Goal: Task Accomplishment & Management: Manage account settings

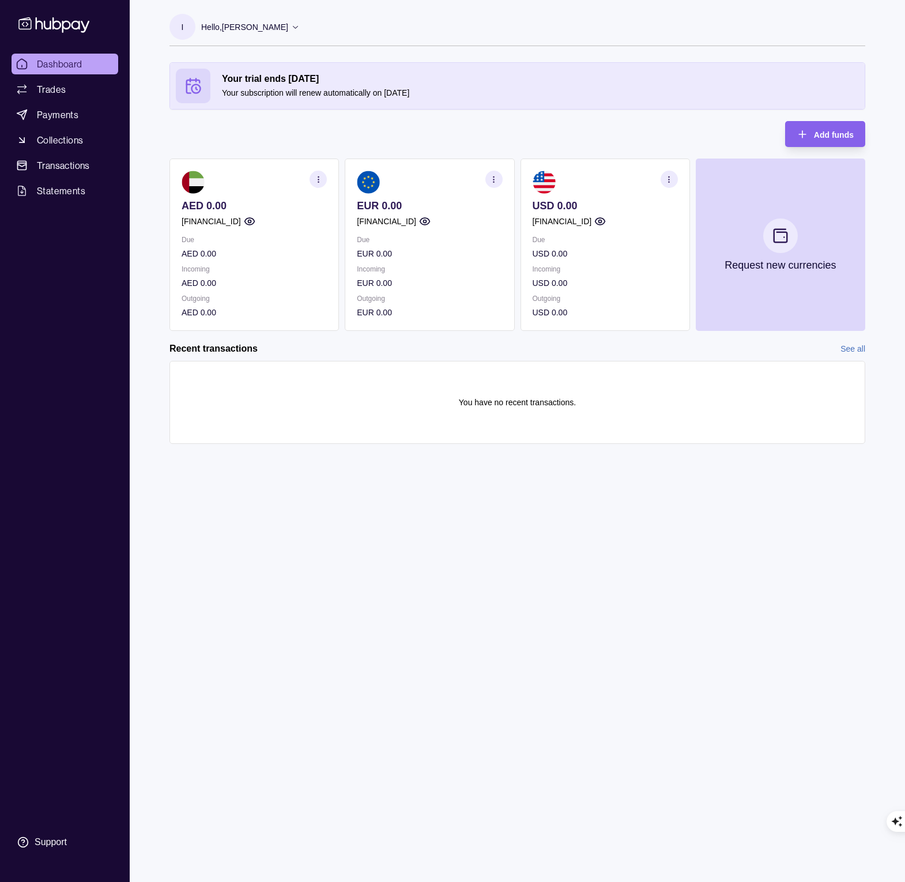
click at [240, 29] on p "Hello, [PERSON_NAME]" at bounding box center [244, 27] width 87 height 13
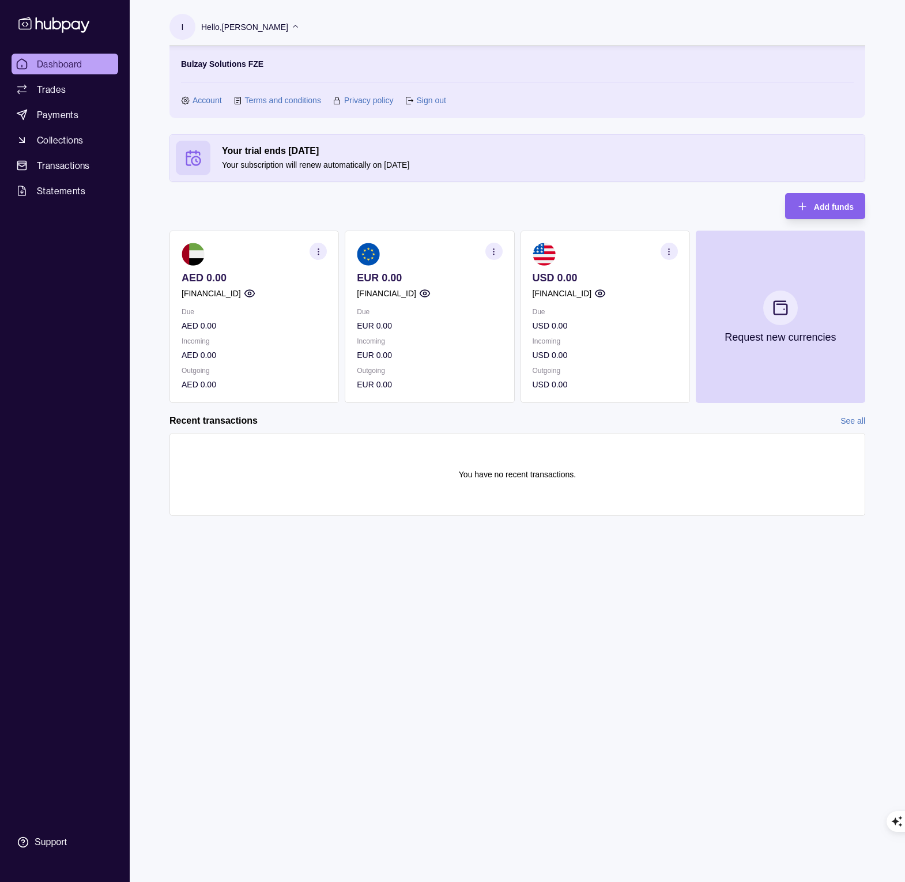
click at [194, 98] on link "Account" at bounding box center [206, 100] width 29 height 13
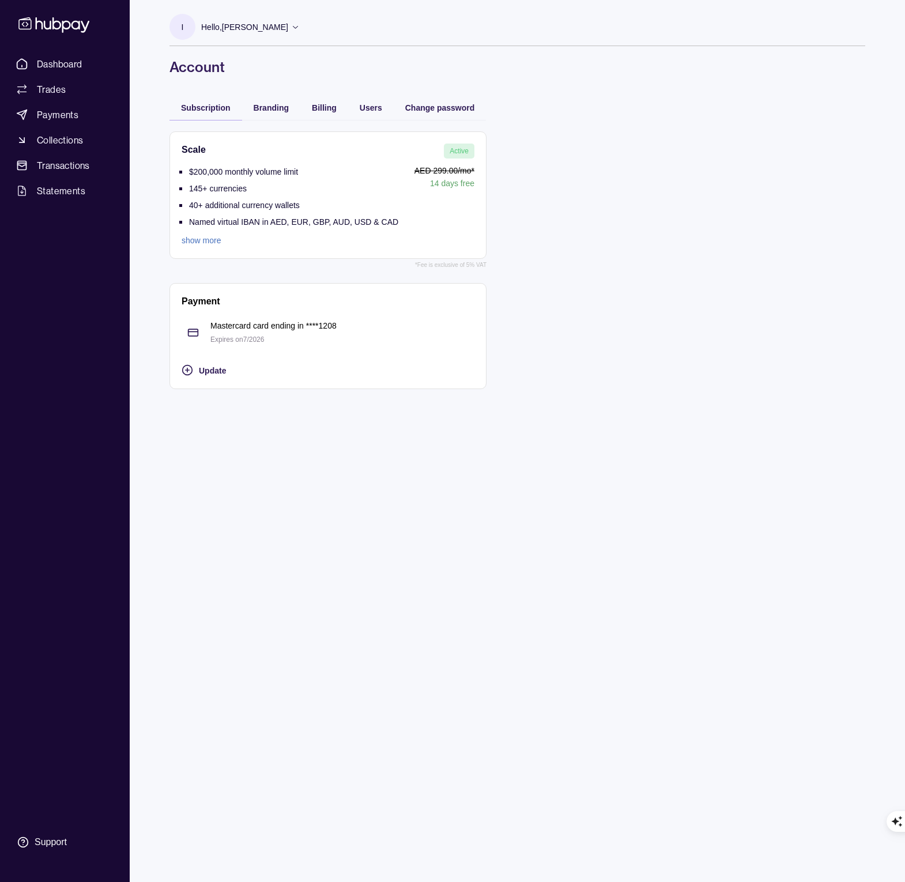
click at [208, 243] on link "show more" at bounding box center [290, 240] width 217 height 13
click at [247, 333] on div "Mastercard card ending in **** 1208 Expires on 7 / 2026" at bounding box center [342, 332] width 264 height 27
click at [60, 846] on div "Support" at bounding box center [51, 842] width 32 height 13
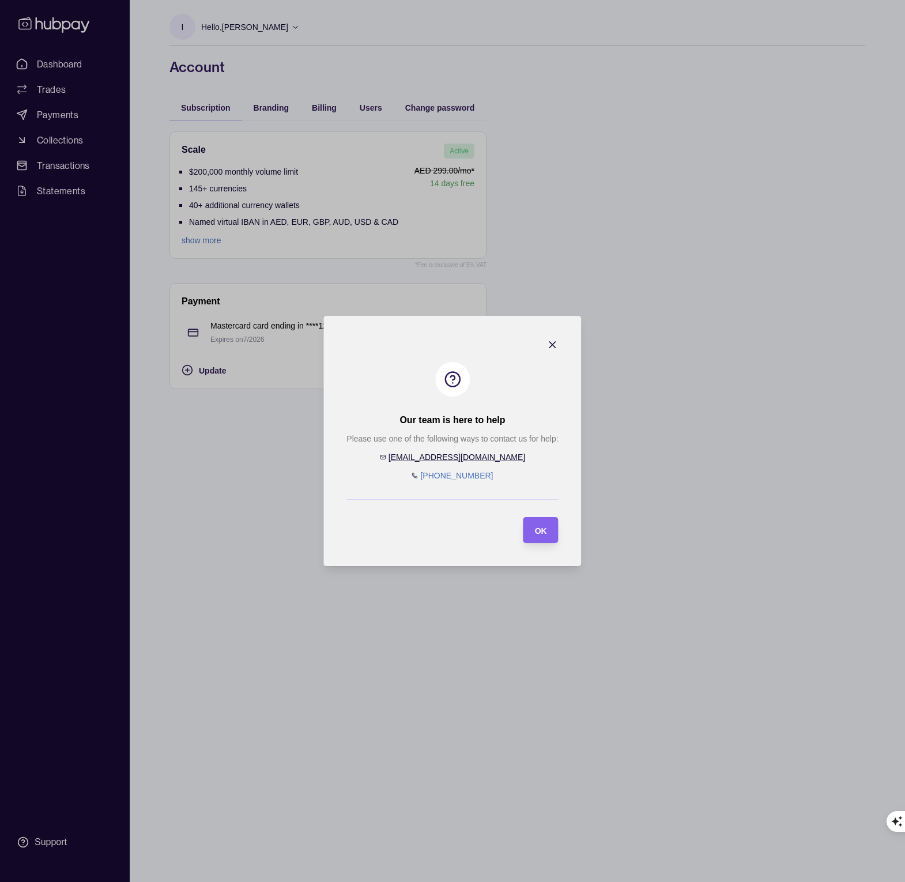
click at [553, 345] on icon "button" at bounding box center [553, 345] width 6 height 6
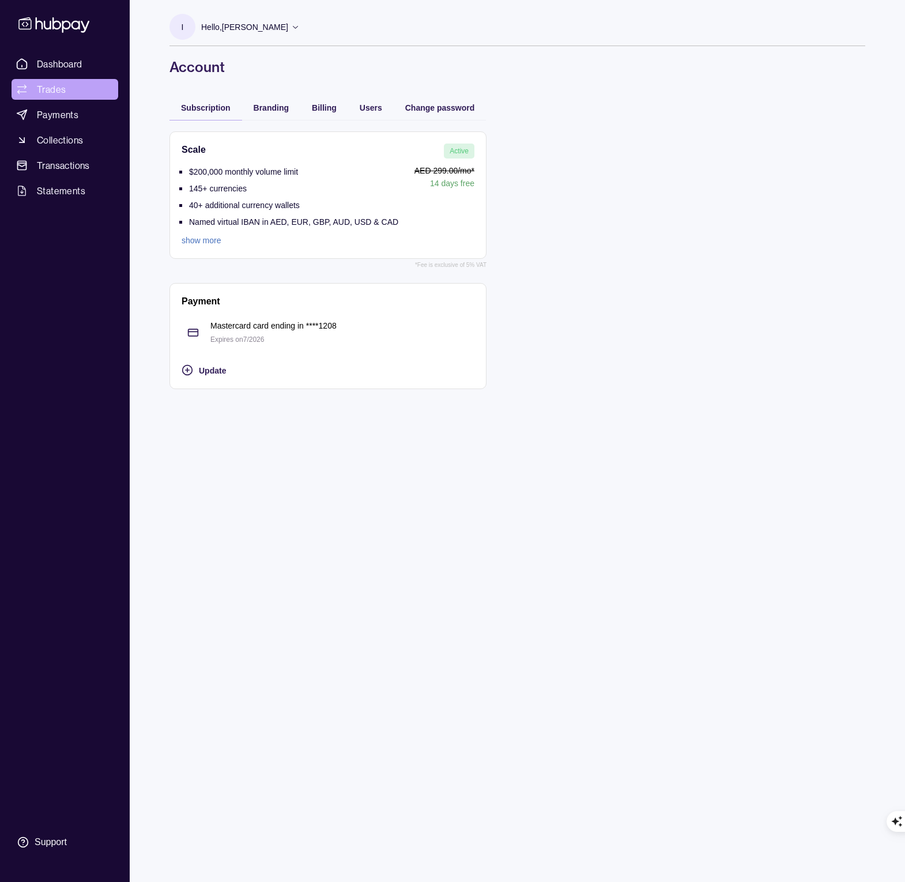
click at [67, 88] on link "Trades" at bounding box center [65, 89] width 107 height 21
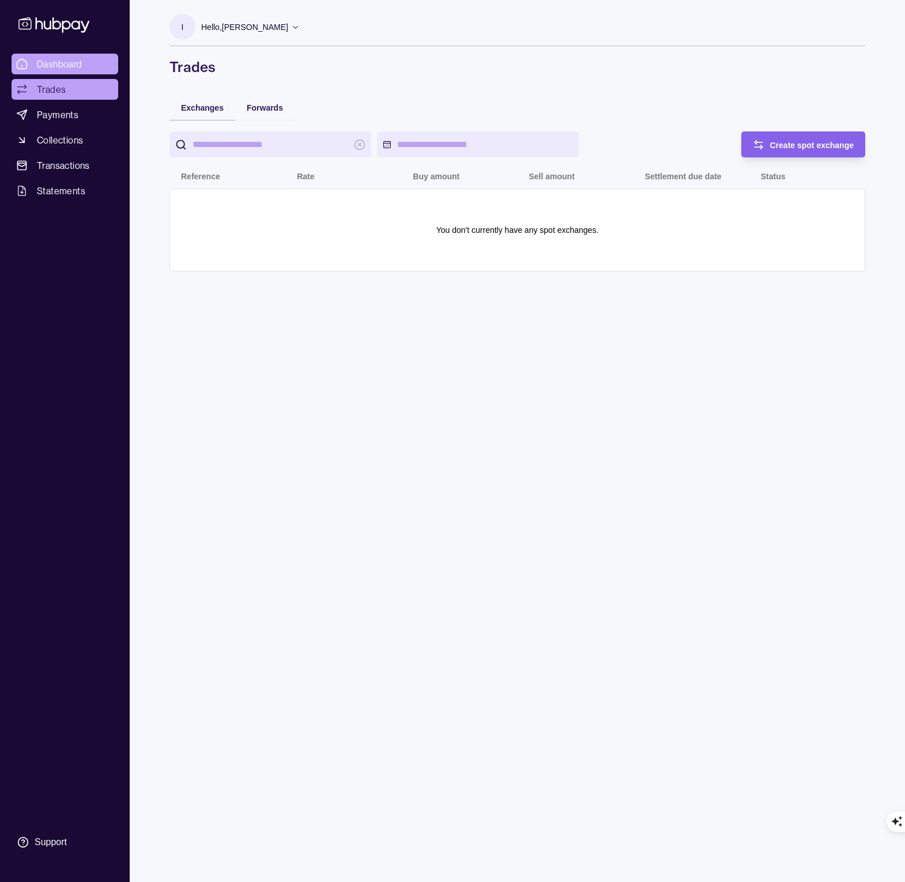
click at [64, 63] on span "Dashboard" at bounding box center [60, 64] width 46 height 14
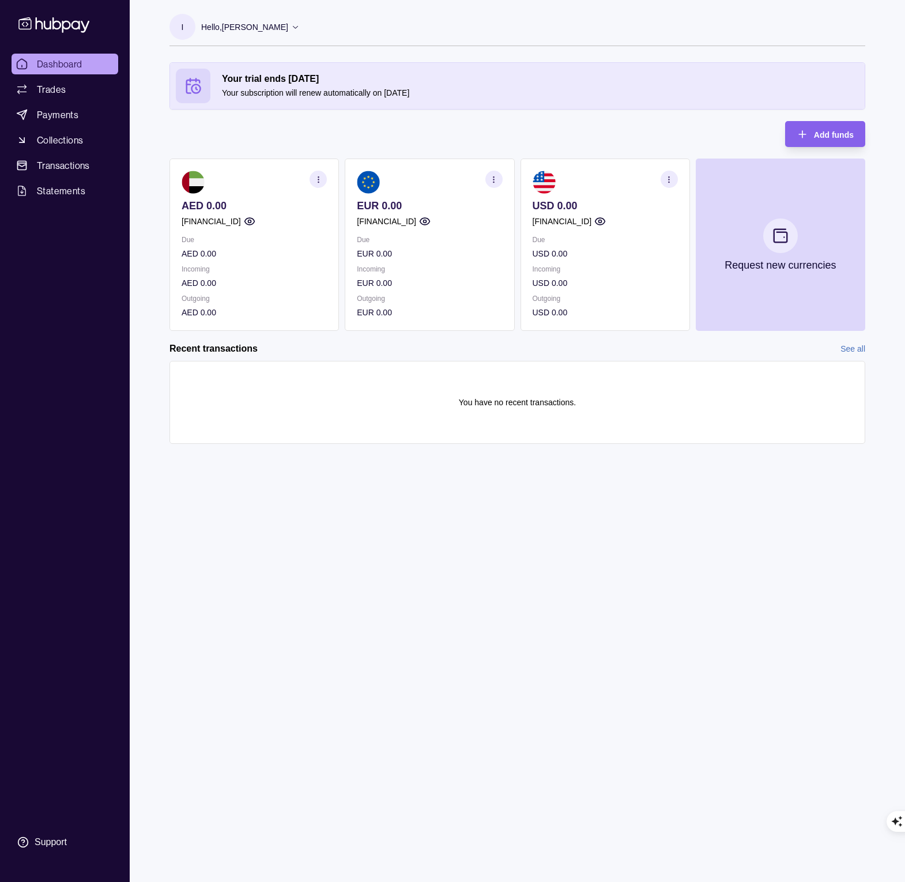
click at [851, 348] on link "See all" at bounding box center [852, 348] width 25 height 13
click at [51, 94] on span "Trades" at bounding box center [51, 89] width 29 height 14
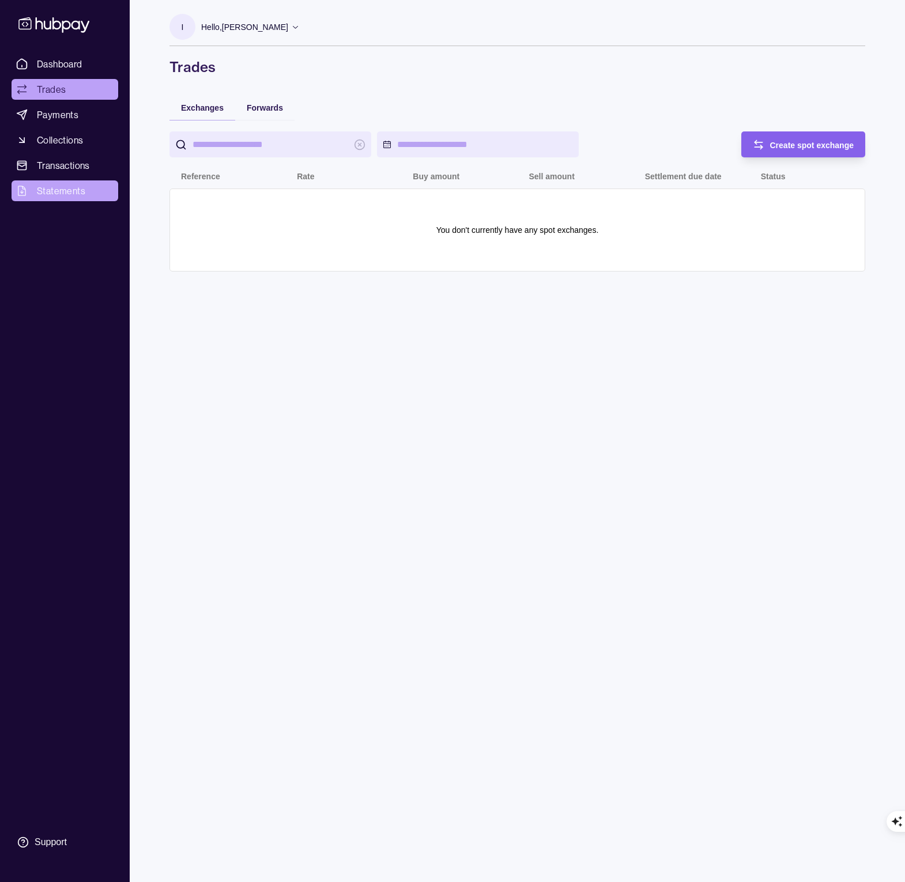
click at [47, 190] on span "Statements" at bounding box center [61, 191] width 48 height 14
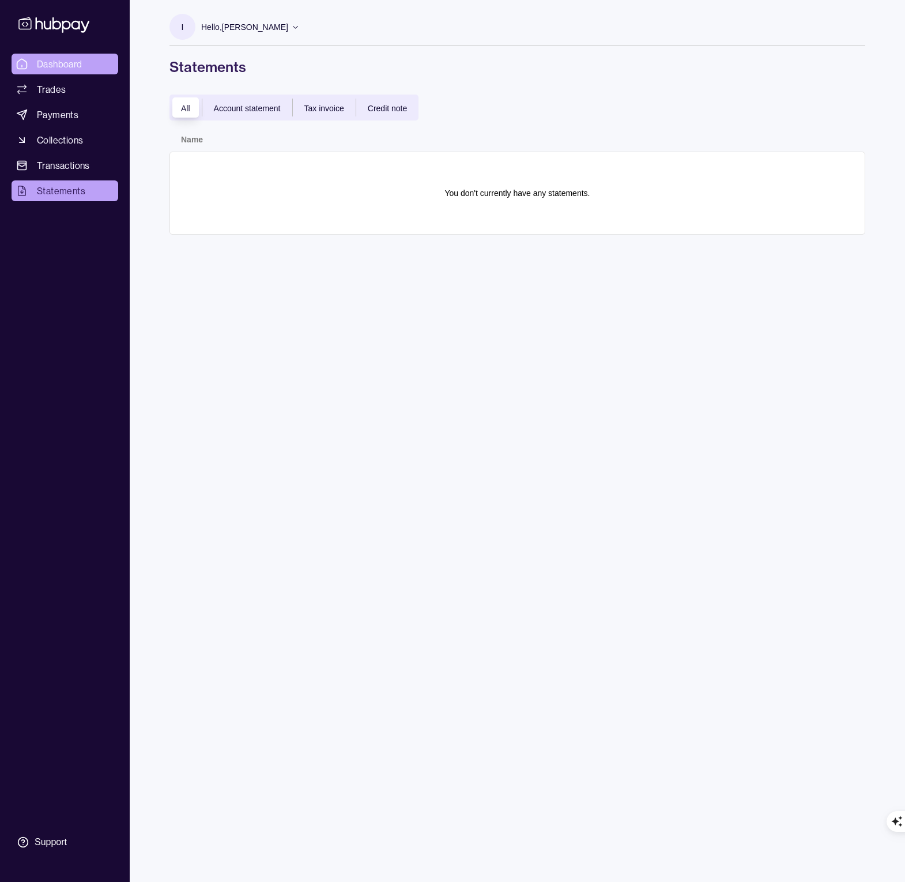
click at [51, 61] on span "Dashboard" at bounding box center [60, 64] width 46 height 14
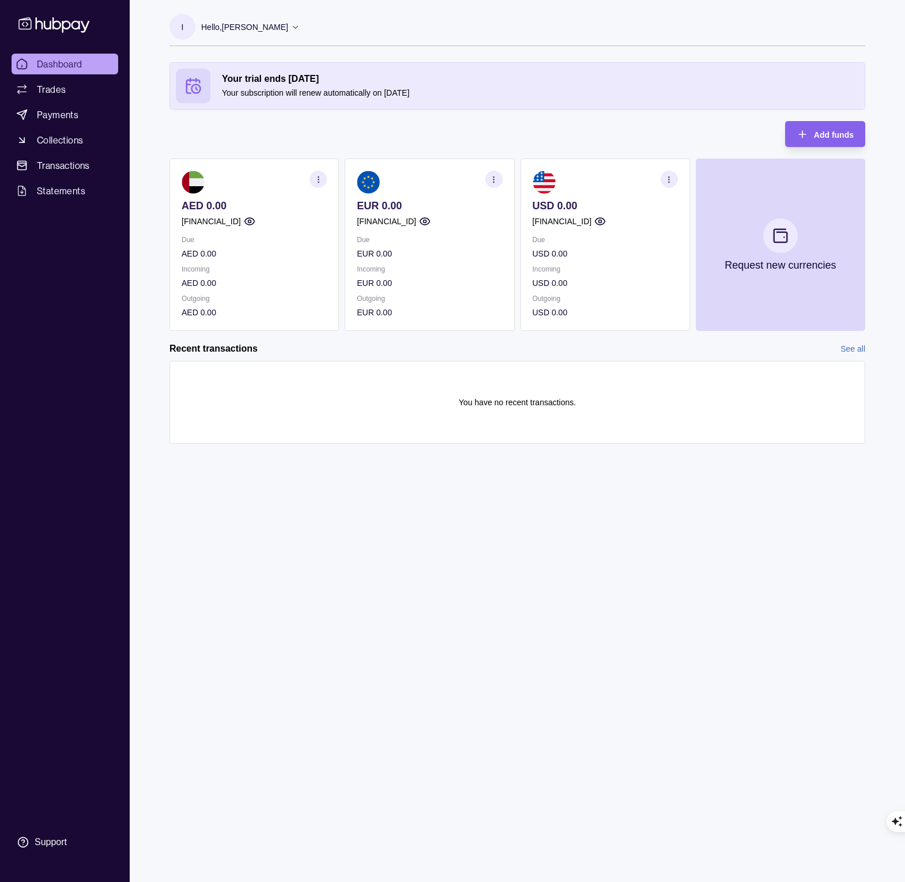
drag, startPoint x: 230, startPoint y: 77, endPoint x: 361, endPoint y: 75, distance: 130.2
click at [361, 75] on h2 "Your trial ends [DATE]" at bounding box center [540, 79] width 637 height 13
click at [228, 78] on h2 "Your trial ends [DATE]" at bounding box center [540, 79] width 637 height 13
click at [192, 87] on icon at bounding box center [192, 85] width 17 height 17
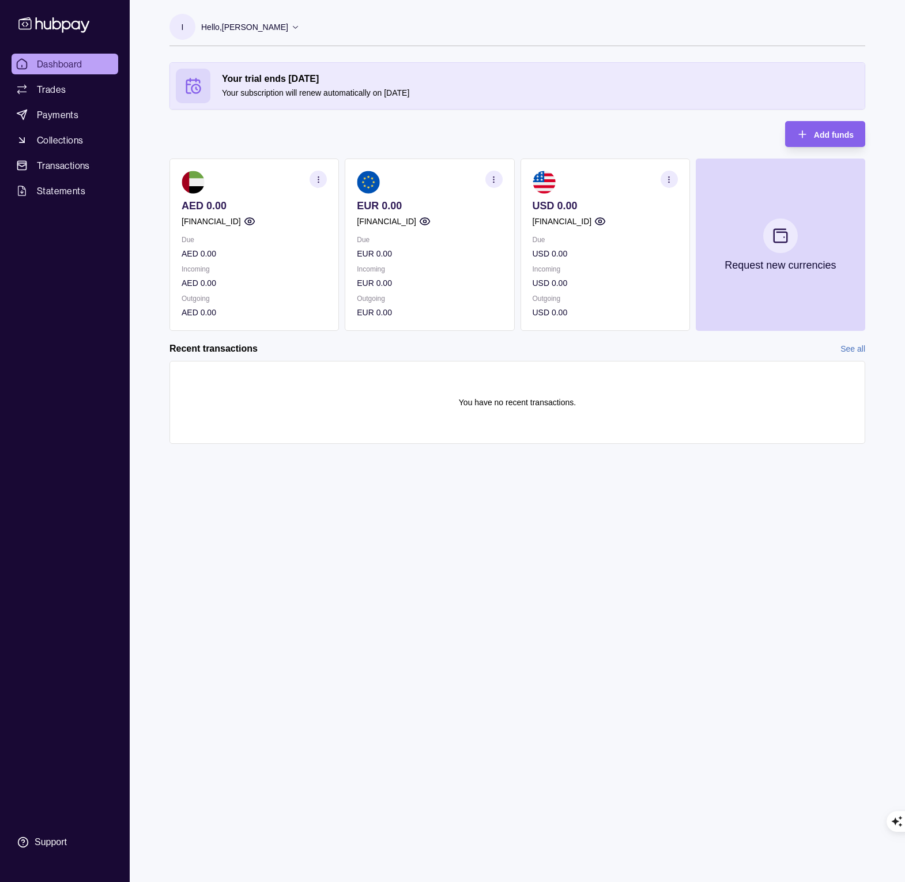
click at [280, 27] on p "Hello, [PERSON_NAME]" at bounding box center [244, 27] width 87 height 13
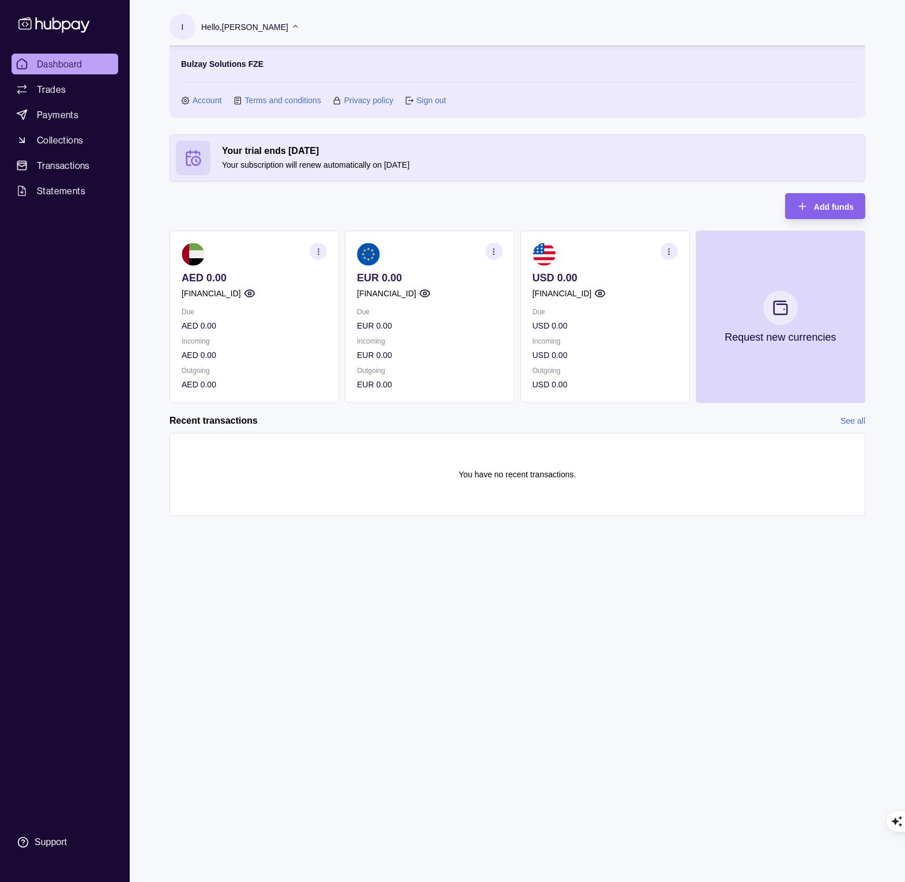
click at [212, 101] on link "Account" at bounding box center [206, 100] width 29 height 13
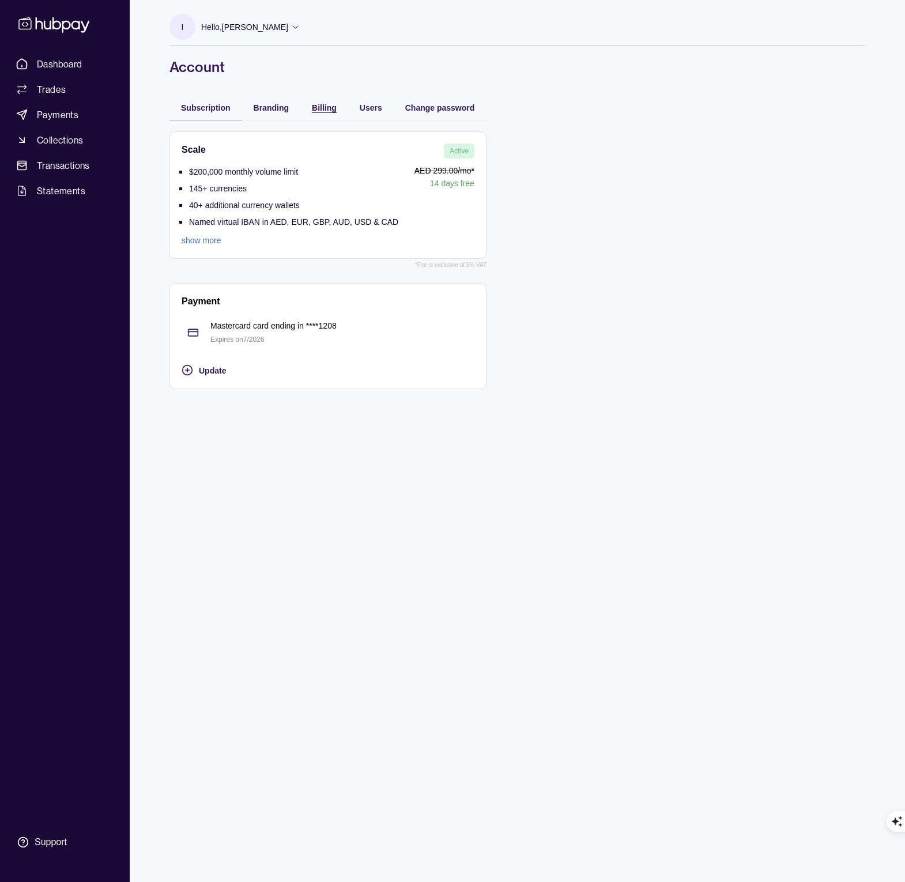
click at [327, 110] on span "Billing" at bounding box center [324, 107] width 25 height 9
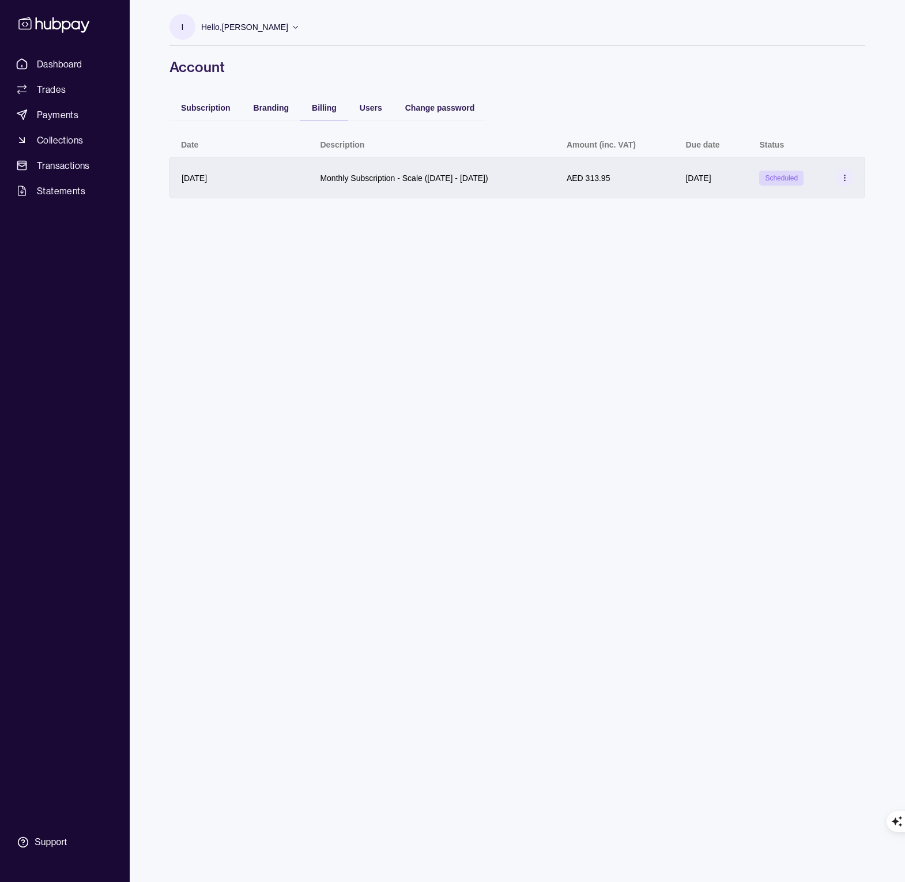
click at [842, 182] on icon at bounding box center [844, 177] width 9 height 9
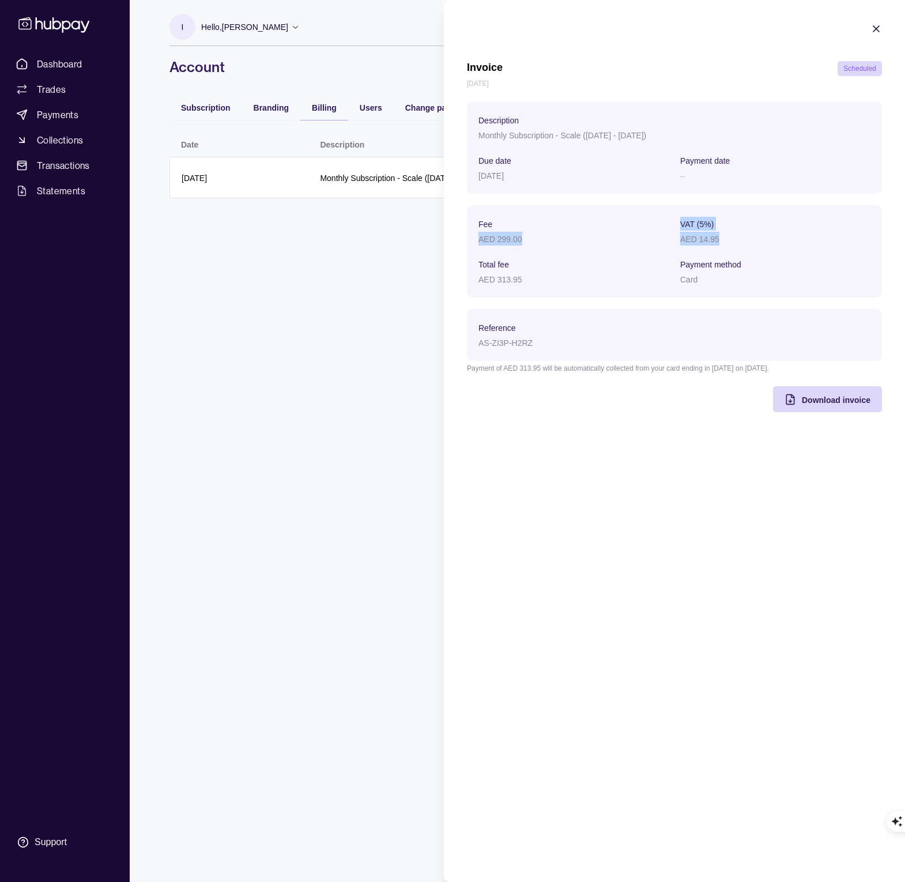
drag, startPoint x: 724, startPoint y: 241, endPoint x: 461, endPoint y: 241, distance: 262.8
click at [462, 239] on section "Invoice Scheduled [DATE] Description Monthly Subscription - Scale ([DATE] - [DA…" at bounding box center [674, 217] width 461 height 435
click at [528, 276] on div "AED 313.95" at bounding box center [573, 279] width 190 height 14
drag, startPoint x: 522, startPoint y: 279, endPoint x: 466, endPoint y: 275, distance: 56.6
click at [466, 275] on section "Invoice Scheduled [DATE] Description Monthly Subscription - Scale ([DATE] - [DA…" at bounding box center [674, 217] width 461 height 435
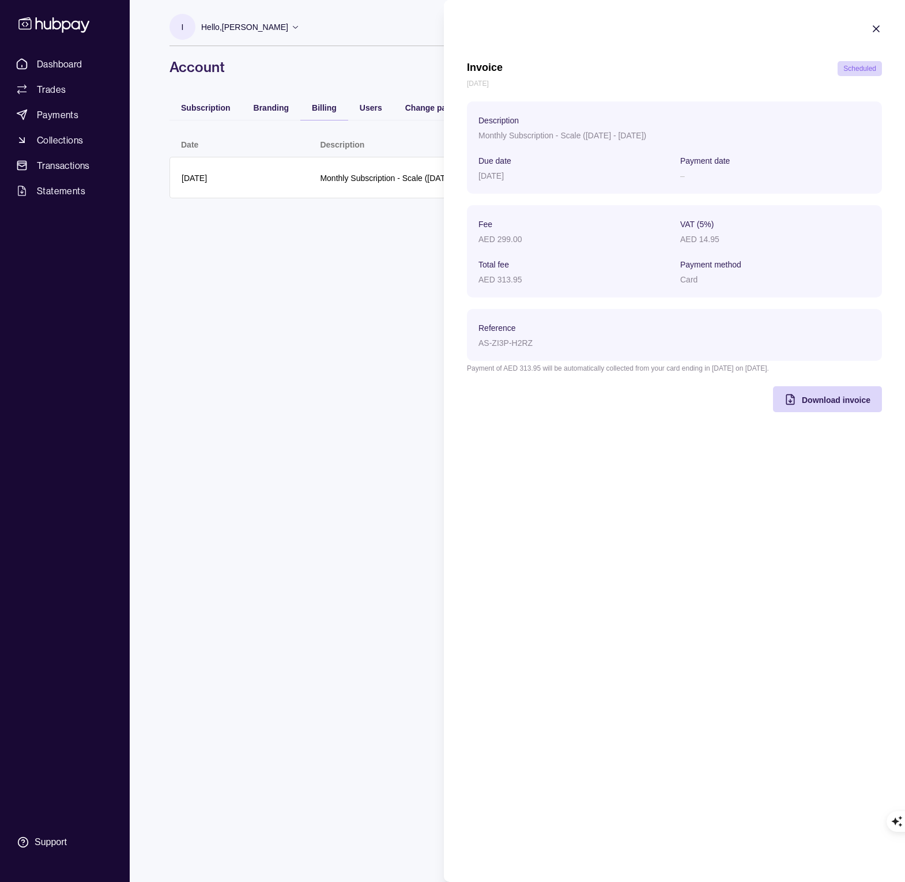
click at [396, 268] on html "Dashboard Trades Payments Collections Transactions Statements Support I Hello, …" at bounding box center [452, 884] width 905 height 1768
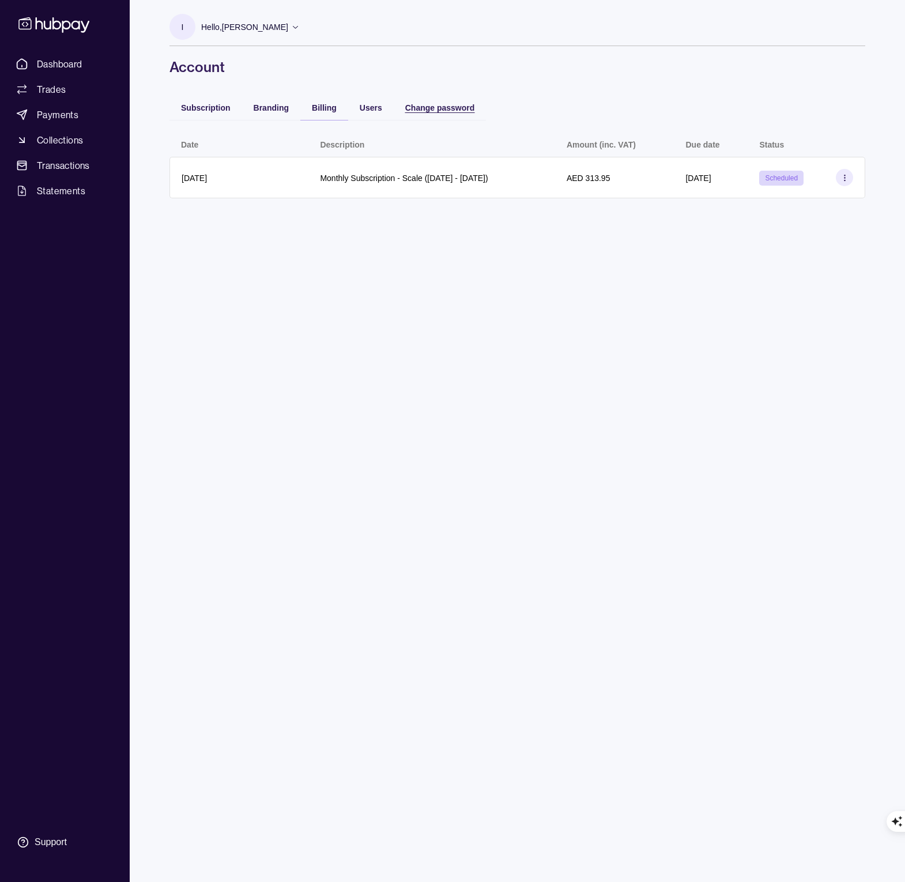
click at [439, 111] on span "Change password" at bounding box center [440, 107] width 70 height 9
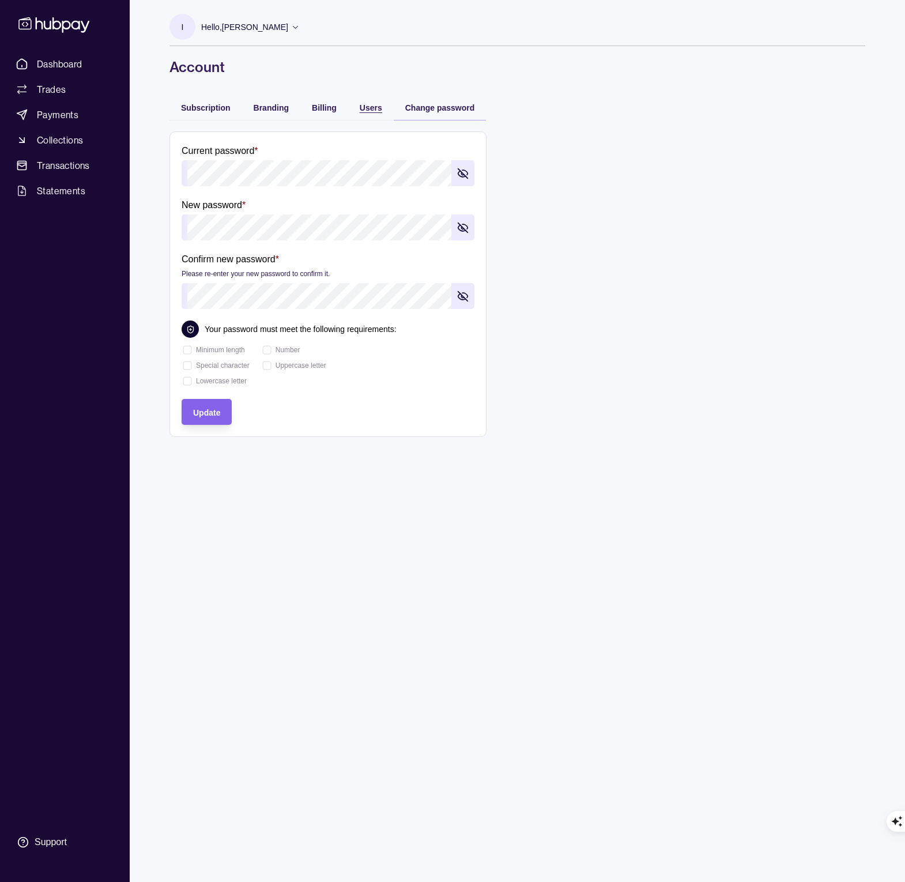
click at [372, 108] on span "Users" at bounding box center [371, 107] width 22 height 9
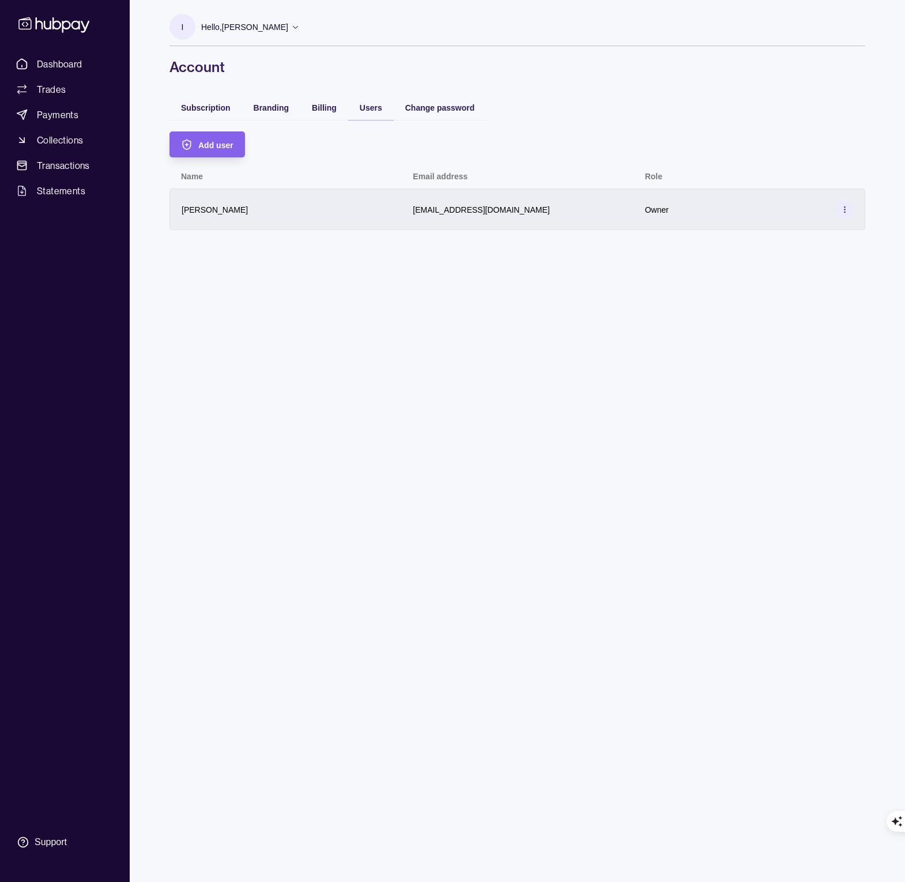
click at [848, 210] on icon at bounding box center [844, 209] width 9 height 9
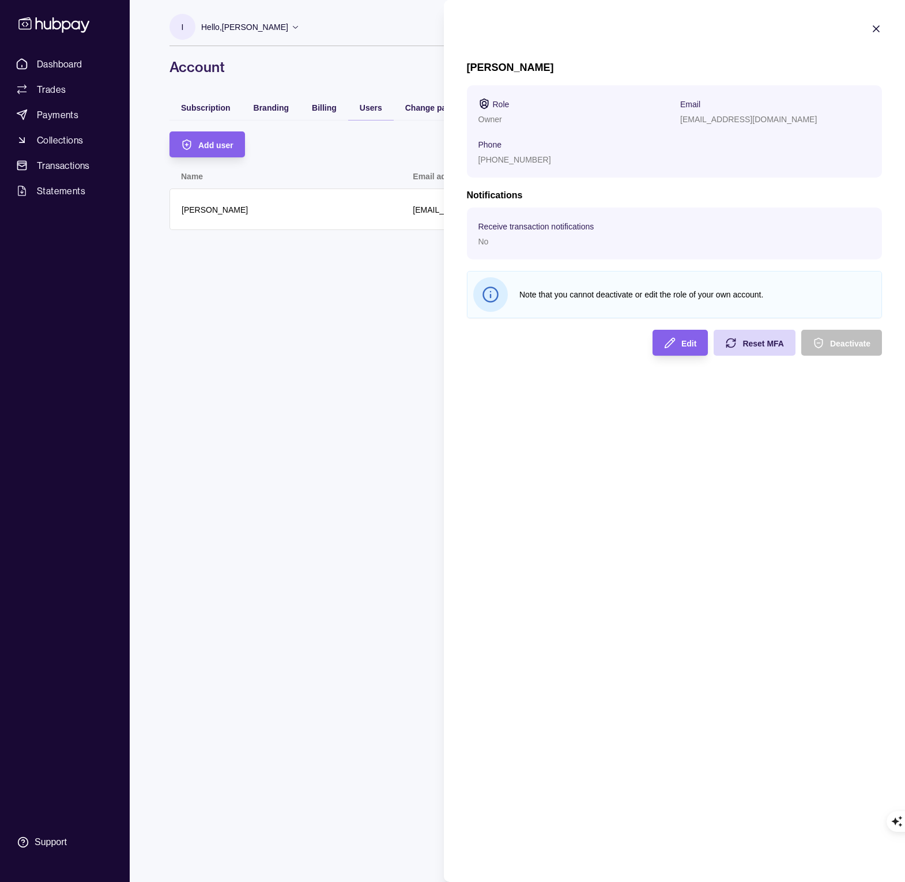
click at [361, 332] on html "Dashboard Trades Payments Collections Transactions Statements Support I Hello, …" at bounding box center [452, 881] width 905 height 1763
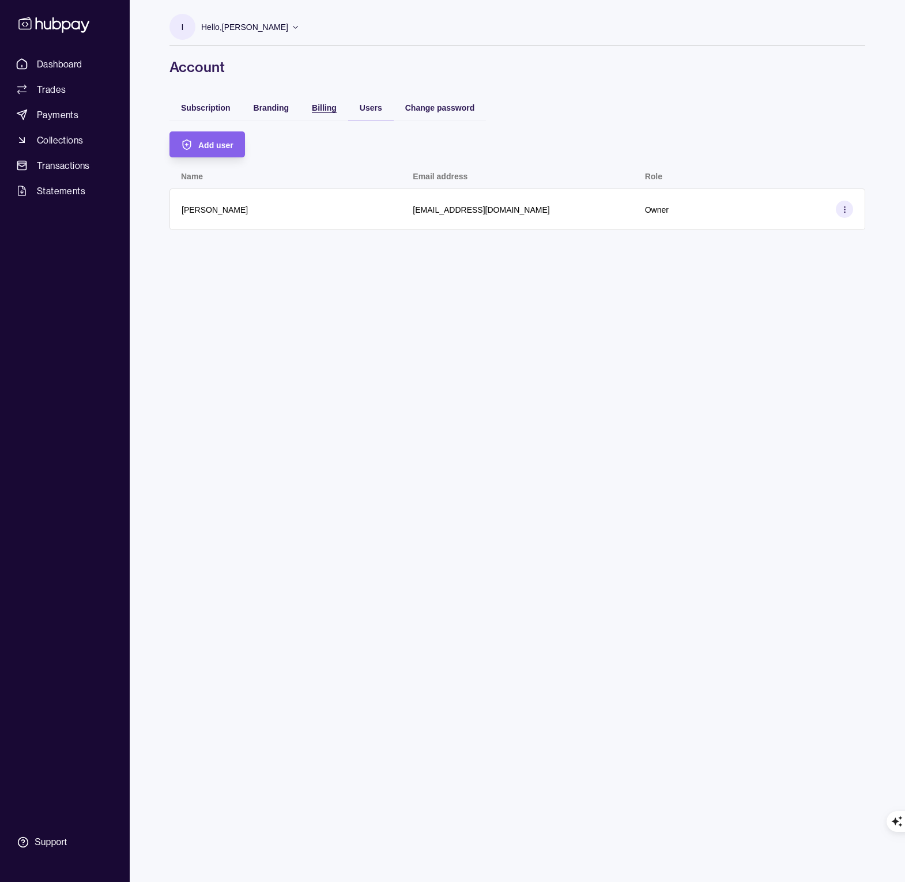
click at [320, 105] on span "Billing" at bounding box center [324, 107] width 25 height 9
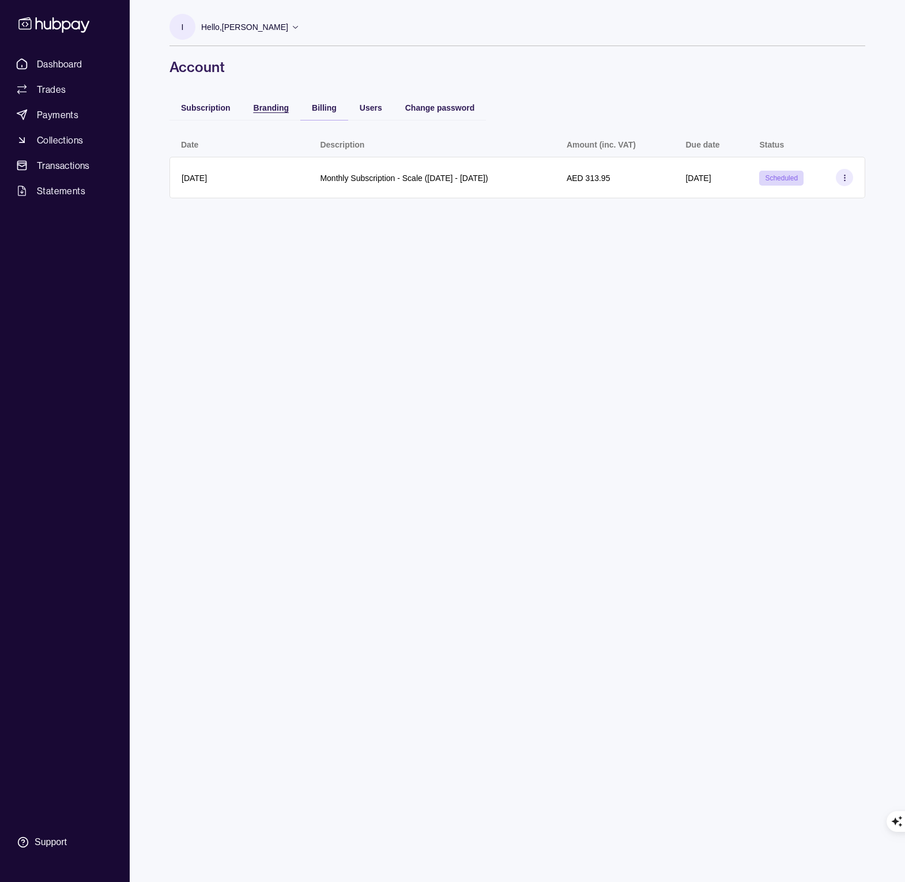
click at [267, 108] on span "Branding" at bounding box center [271, 107] width 35 height 9
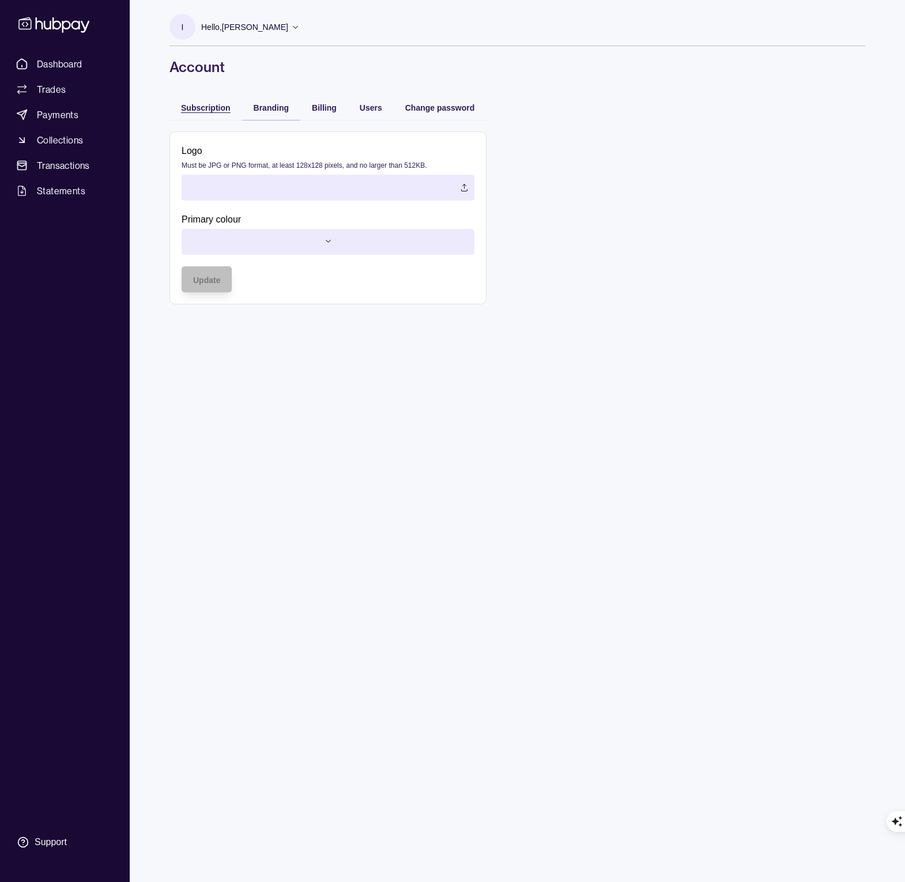
click at [206, 107] on span "Subscription" at bounding box center [206, 107] width 50 height 9
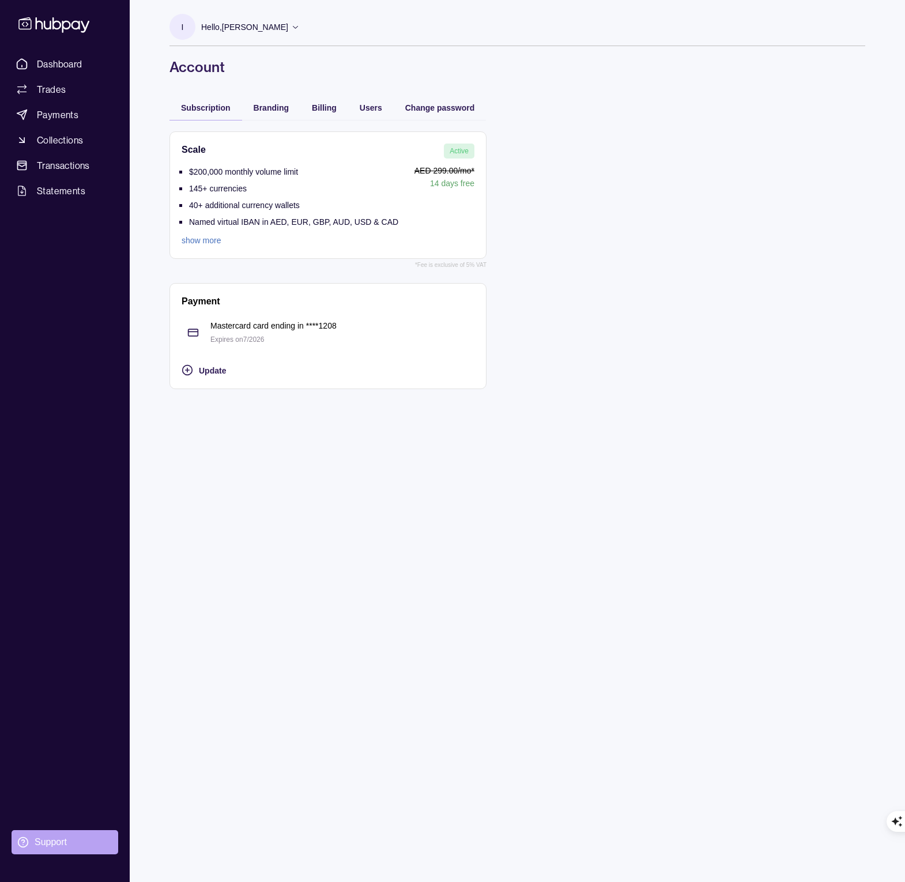
click at [41, 840] on div "Support" at bounding box center [51, 842] width 32 height 13
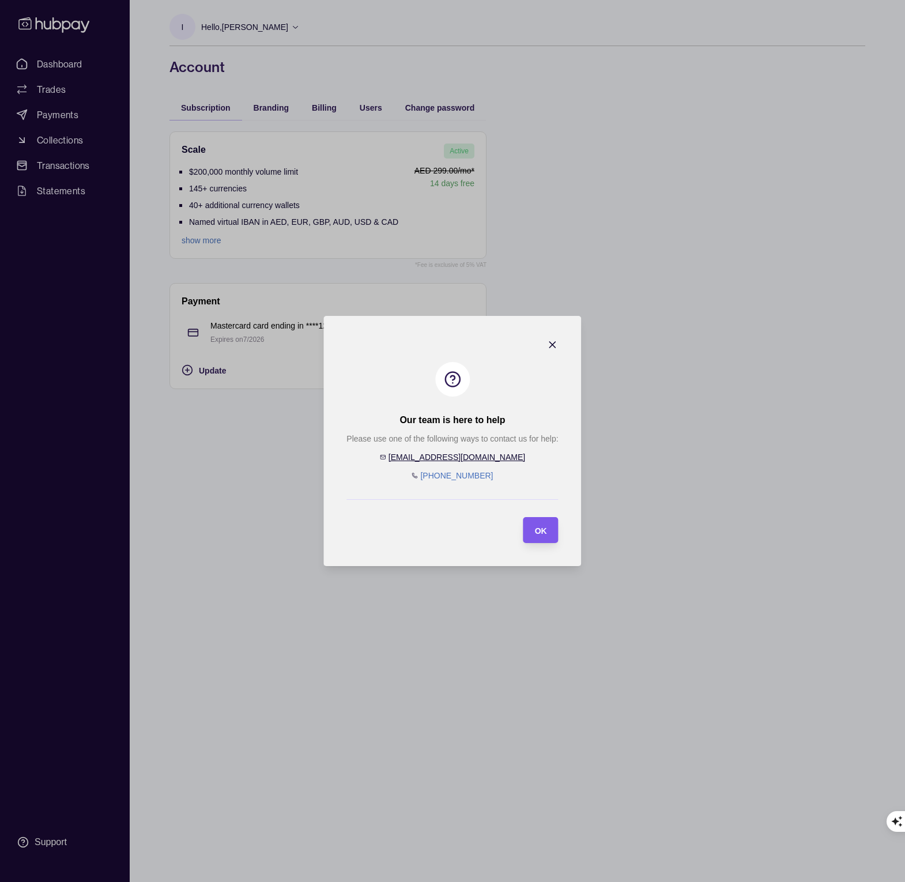
click at [545, 536] on div "OK" at bounding box center [541, 530] width 12 height 14
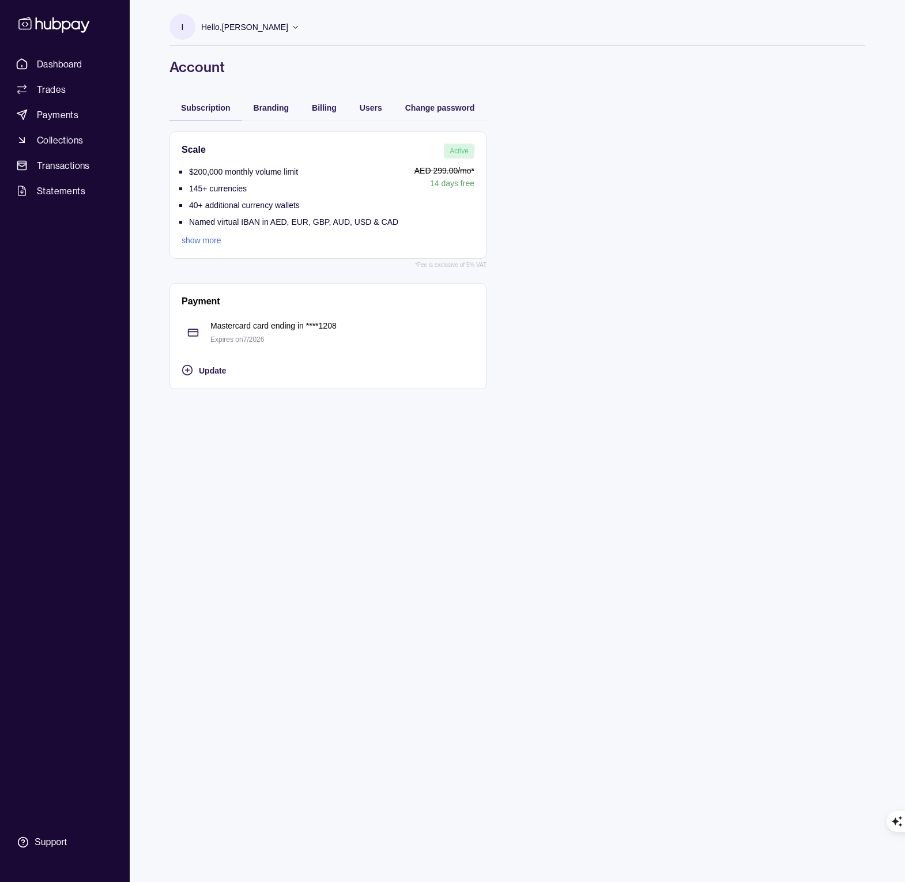
click at [206, 241] on link "show more" at bounding box center [290, 240] width 217 height 13
click at [893, 861] on icon "button" at bounding box center [890, 857] width 7 height 7
click at [262, 20] on div "Hello, [PERSON_NAME]" at bounding box center [250, 27] width 99 height 24
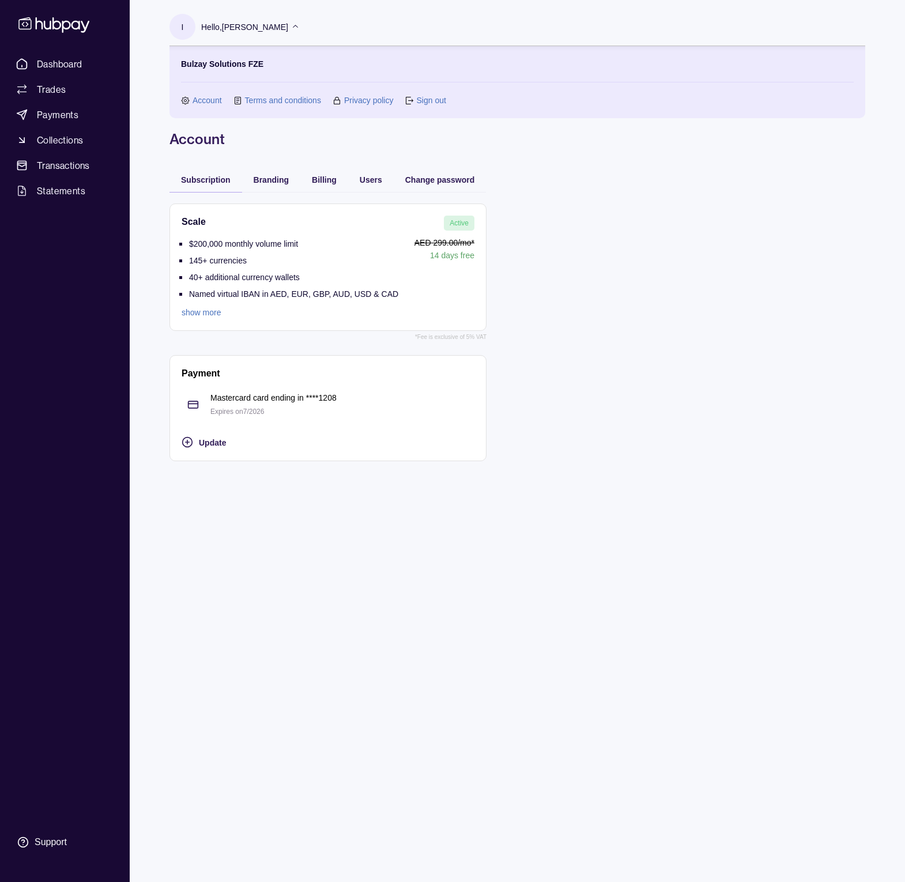
click at [217, 103] on link "Account" at bounding box center [206, 100] width 29 height 13
click at [206, 313] on link "show more" at bounding box center [290, 312] width 217 height 13
click at [45, 839] on div "Support" at bounding box center [51, 842] width 32 height 13
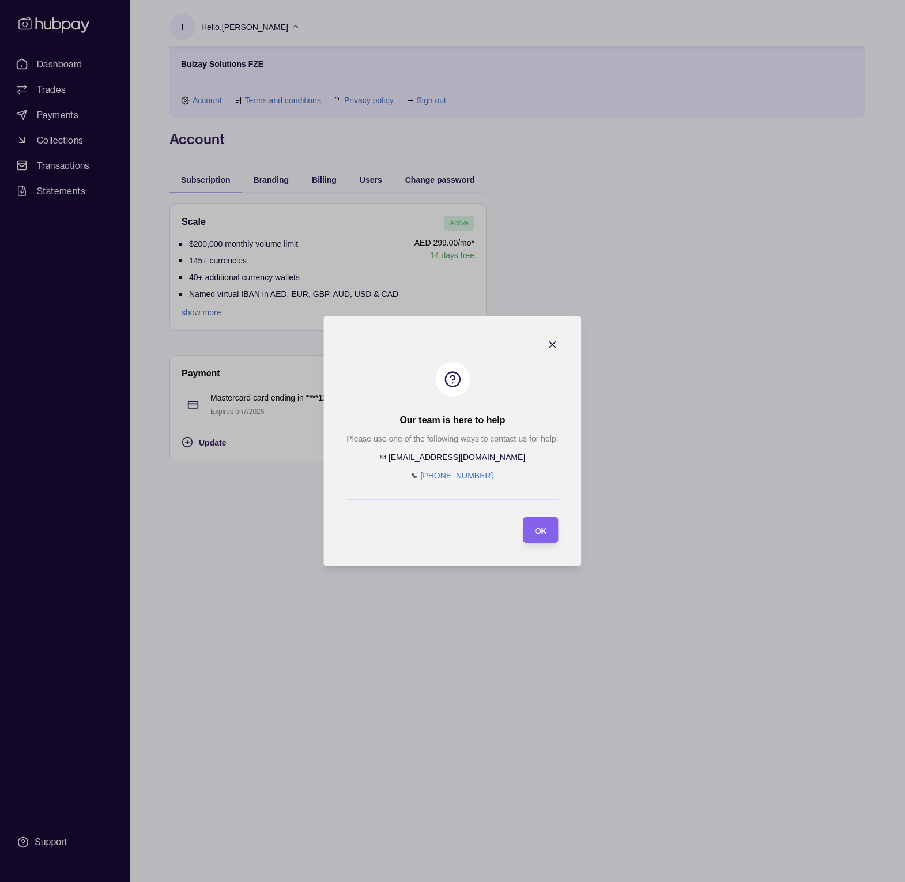
click at [450, 457] on link "[EMAIL_ADDRESS][DOMAIN_NAME]" at bounding box center [456, 456] width 137 height 9
drag, startPoint x: 501, startPoint y: 456, endPoint x: 487, endPoint y: 458, distance: 13.3
click at [487, 458] on div "Please use one of the following ways to contact us for help: [EMAIL_ADDRESS][DO…" at bounding box center [451, 457] width 211 height 50
copy div "[EMAIL_ADDRESS][DOMAIN_NAME]"
click at [555, 343] on icon "button" at bounding box center [553, 345] width 12 height 12
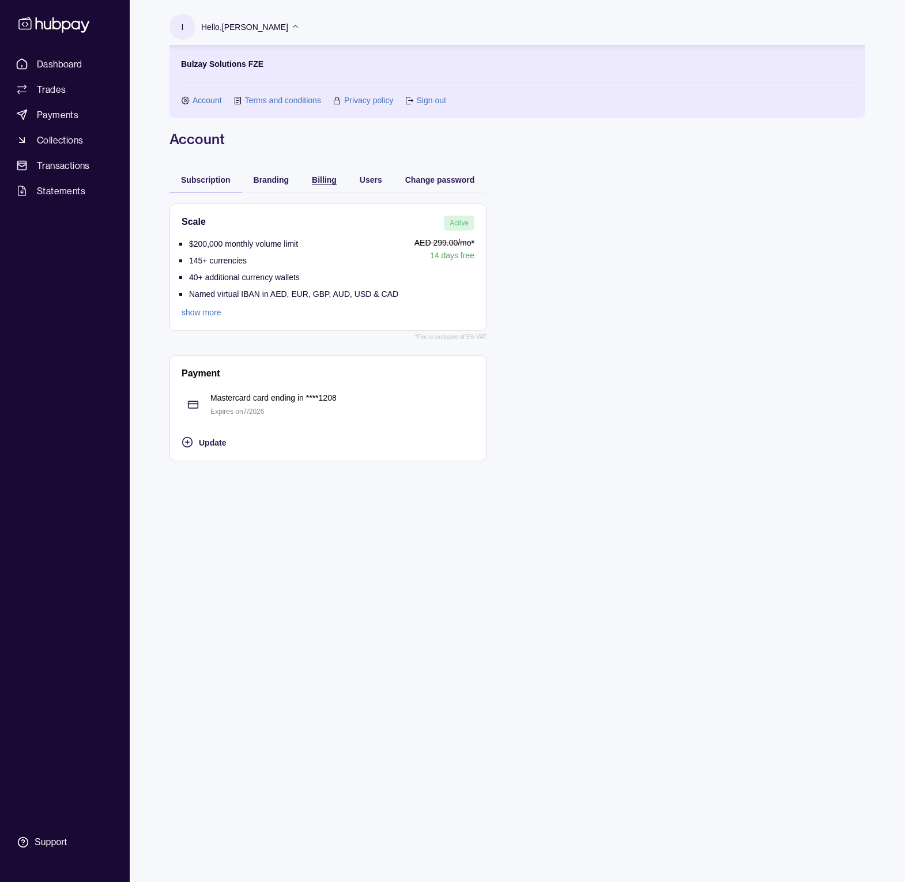
click at [304, 177] on div "button" at bounding box center [300, 179] width 12 height 12
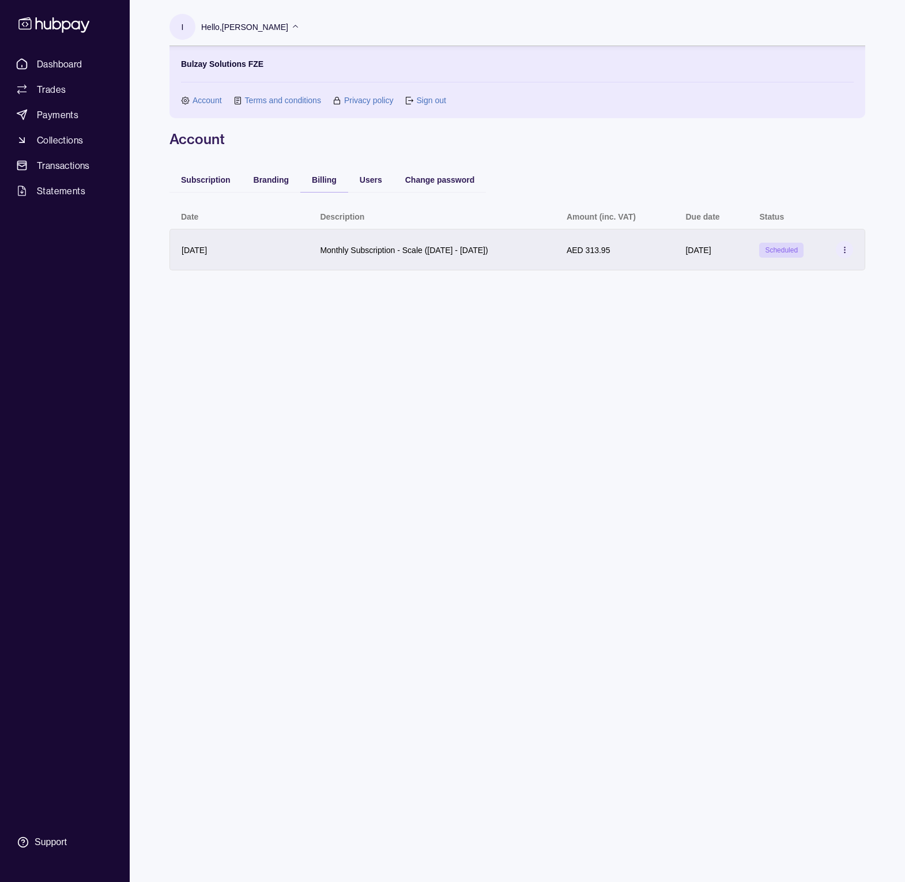
click at [790, 251] on span "Scheduled" at bounding box center [781, 250] width 33 height 8
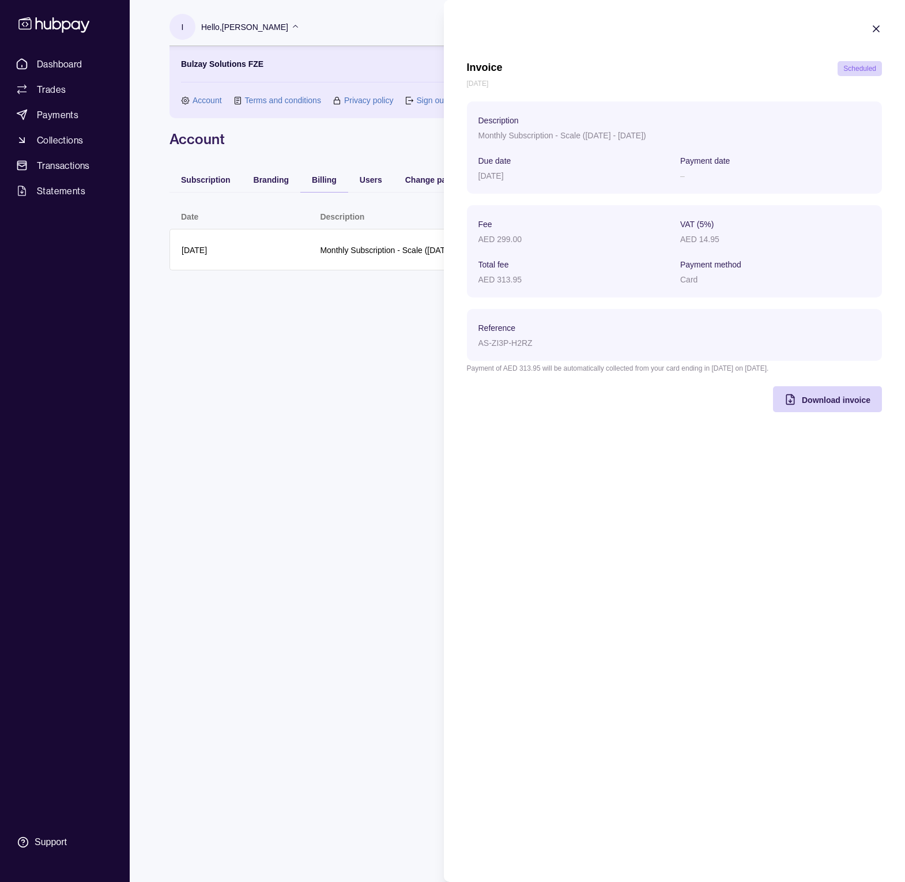
click at [869, 69] on span "Scheduled" at bounding box center [859, 69] width 33 height 8
click at [877, 27] on icon "button" at bounding box center [876, 29] width 12 height 12
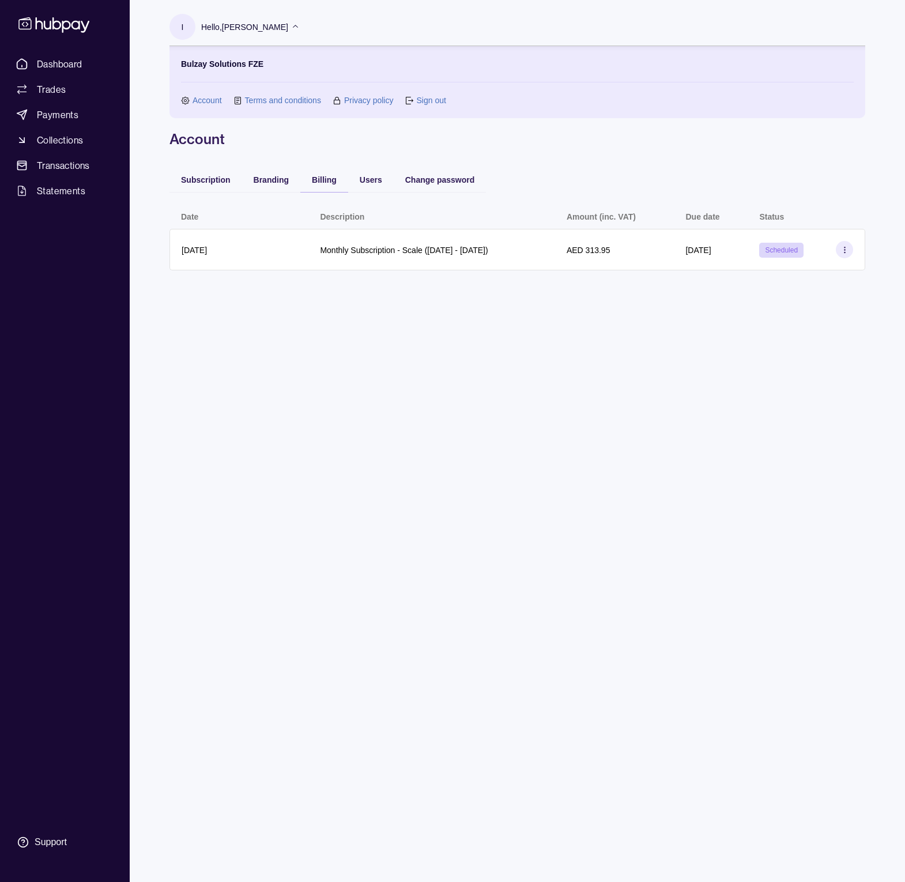
click at [202, 101] on link "Account" at bounding box center [206, 100] width 29 height 13
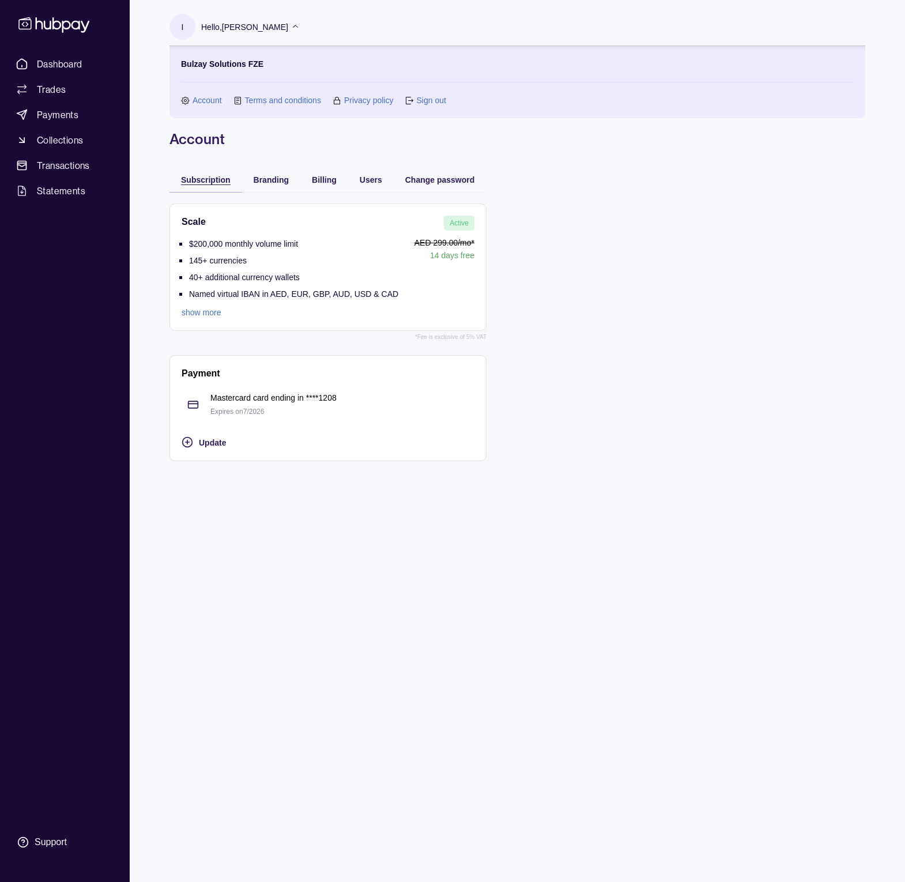
click at [215, 181] on span "Subscription" at bounding box center [206, 179] width 50 height 9
click at [459, 220] on span "Active" at bounding box center [458, 223] width 19 height 8
click at [302, 254] on li "145+ currencies" at bounding box center [293, 261] width 209 height 17
click at [206, 311] on link "show more" at bounding box center [290, 312] width 217 height 13
click at [203, 445] on span "Update" at bounding box center [212, 442] width 27 height 9
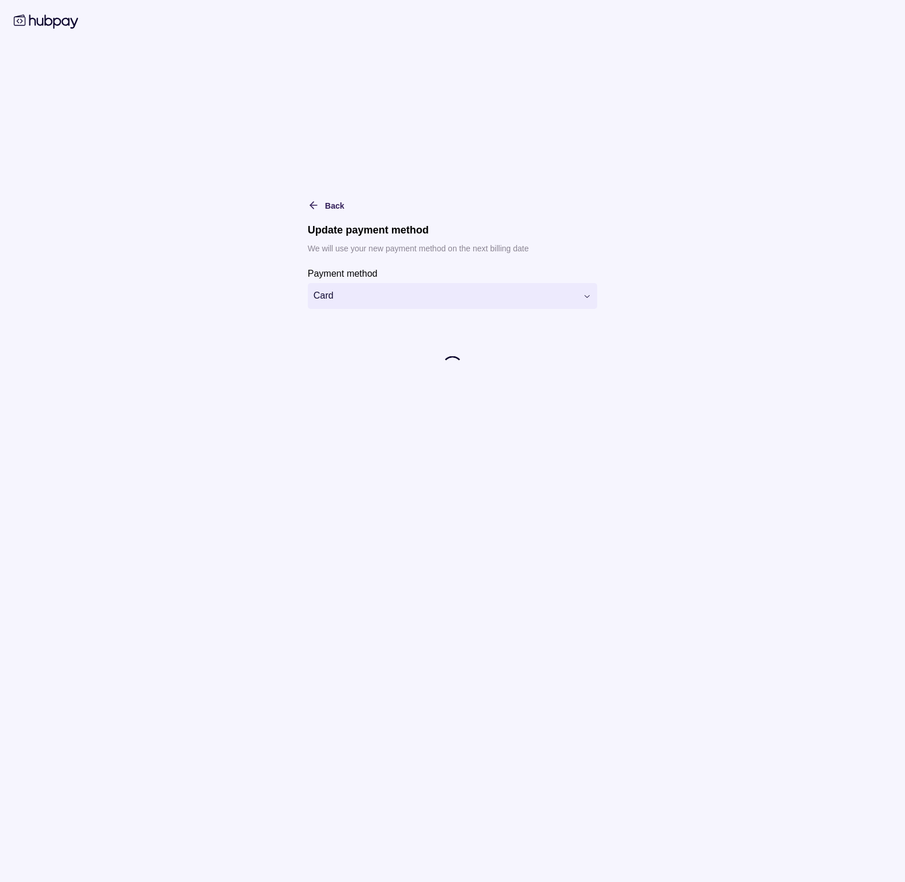
click at [444, 298] on html "**********" at bounding box center [452, 881] width 905 height 1763
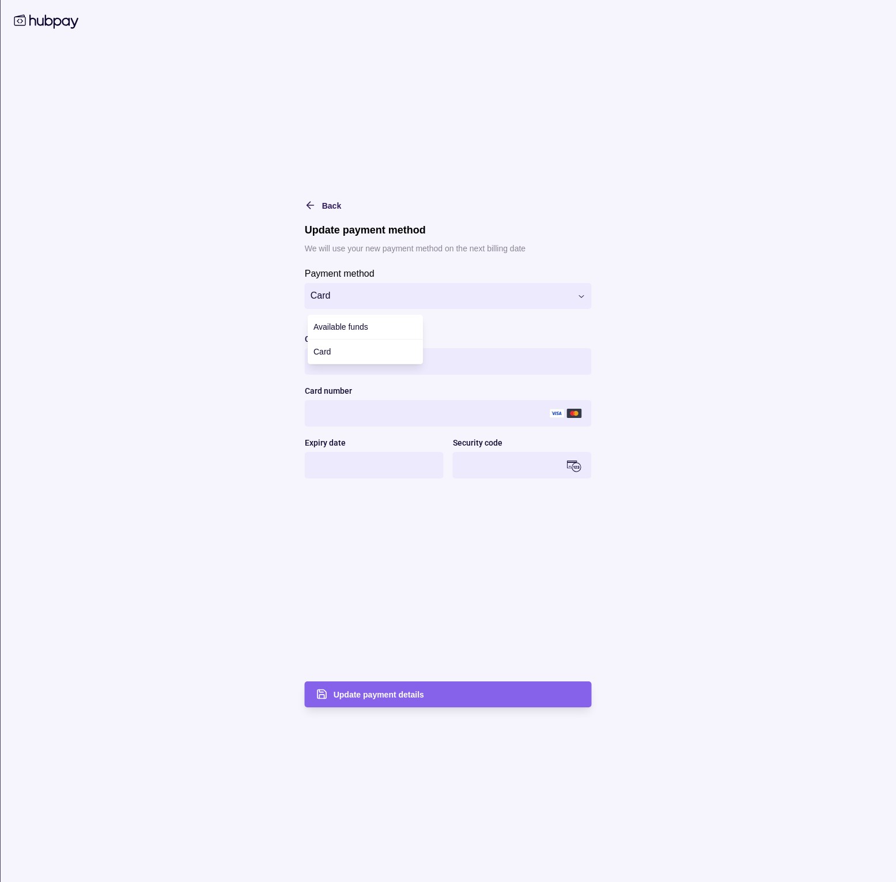
click at [437, 549] on html "**********" at bounding box center [448, 881] width 896 height 1763
click at [329, 203] on span "Back" at bounding box center [331, 205] width 19 height 9
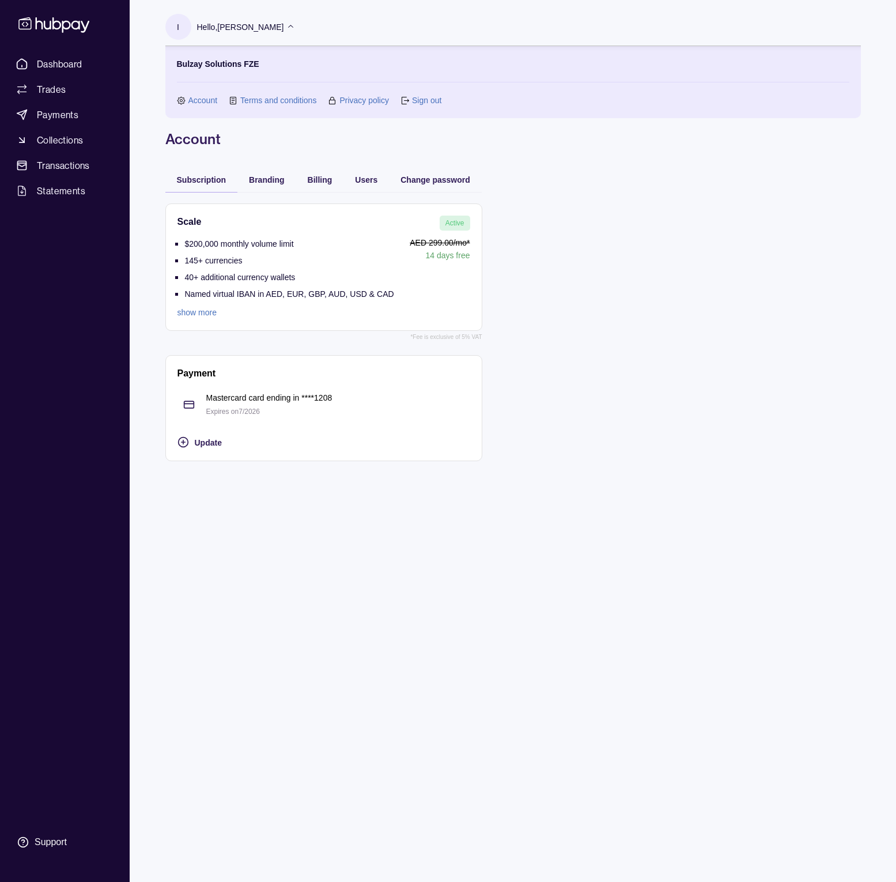
click at [606, 238] on div "Scale Active $200,000 monthly volume limit 145+ currencies 40+ additional curre…" at bounding box center [513, 332] width 696 height 281
drag, startPoint x: 265, startPoint y: 63, endPoint x: 173, endPoint y: 66, distance: 92.2
click at [173, 66] on div "Bulzay Solutions FZE Account Terms and conditions Privacy policy Sign out" at bounding box center [513, 82] width 696 height 72
copy p "Bulzay Solutions FZE"
